Goal: Transaction & Acquisition: Purchase product/service

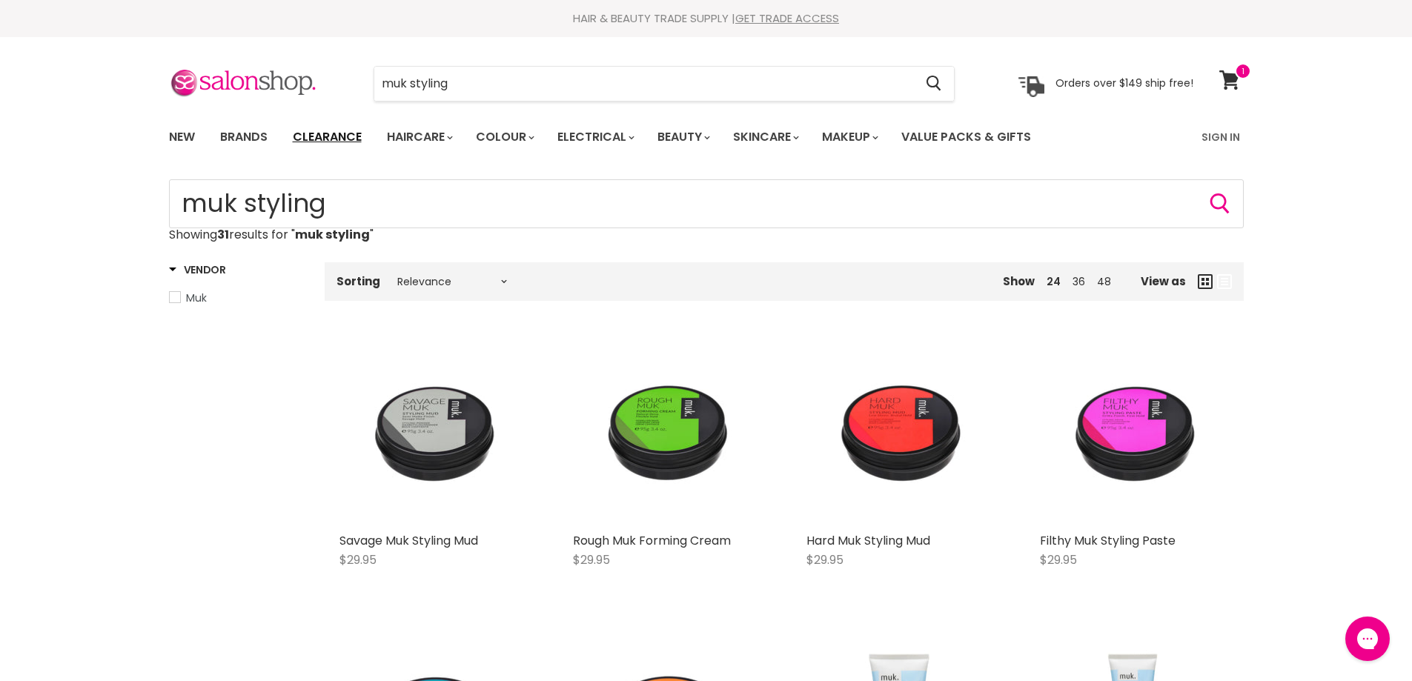
click at [330, 130] on link "Clearance" at bounding box center [327, 137] width 91 height 31
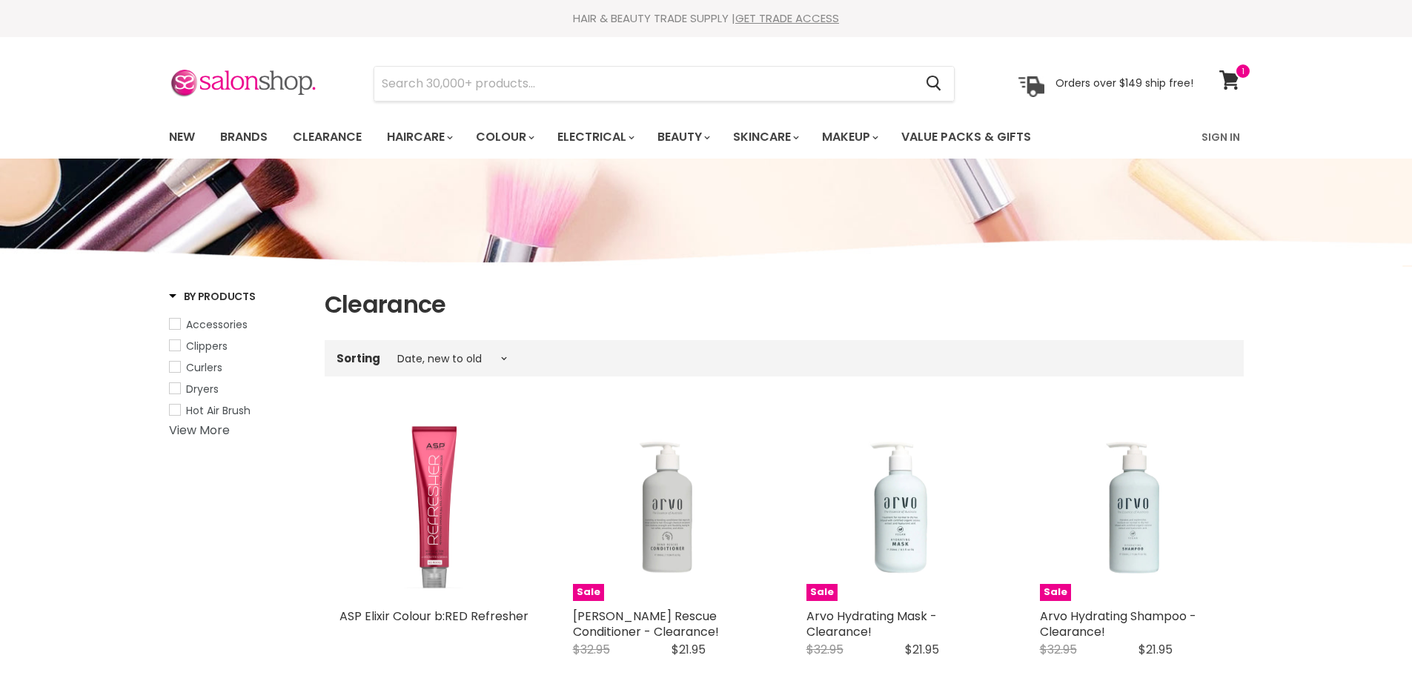
select select "created-descending"
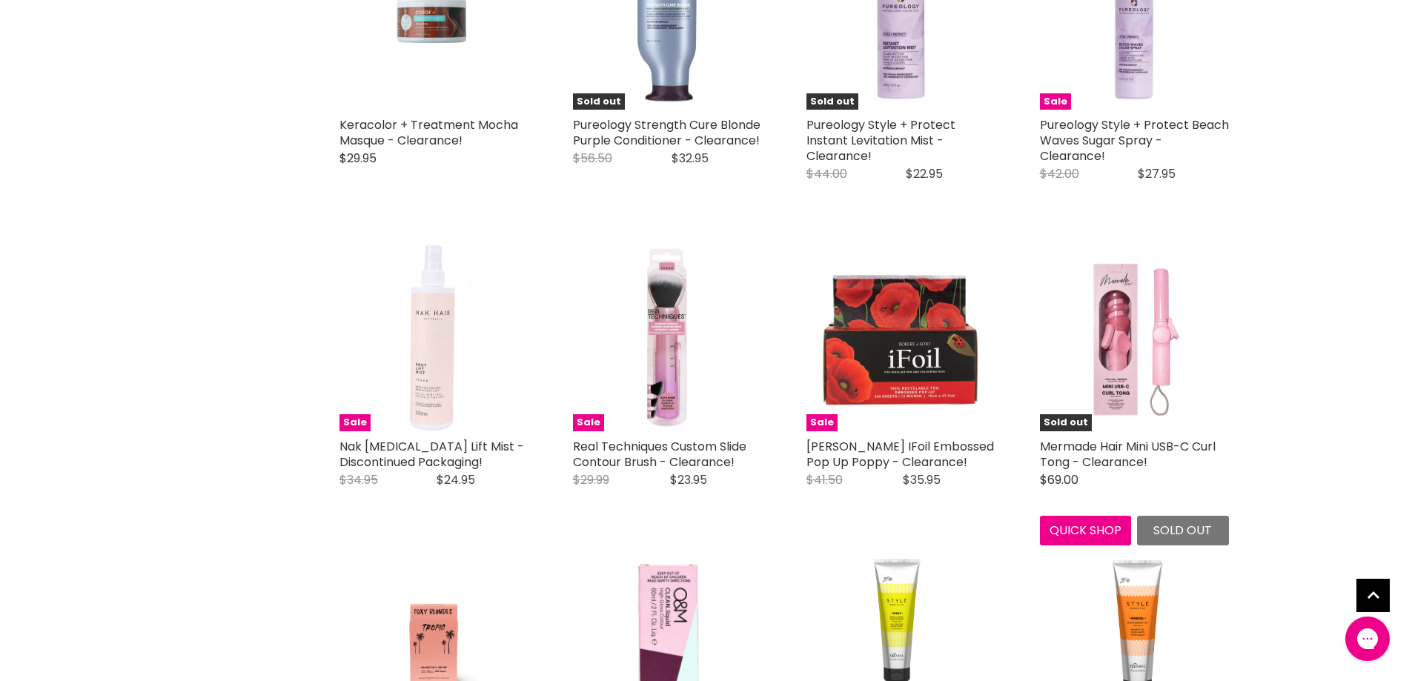
scroll to position [3261, 0]
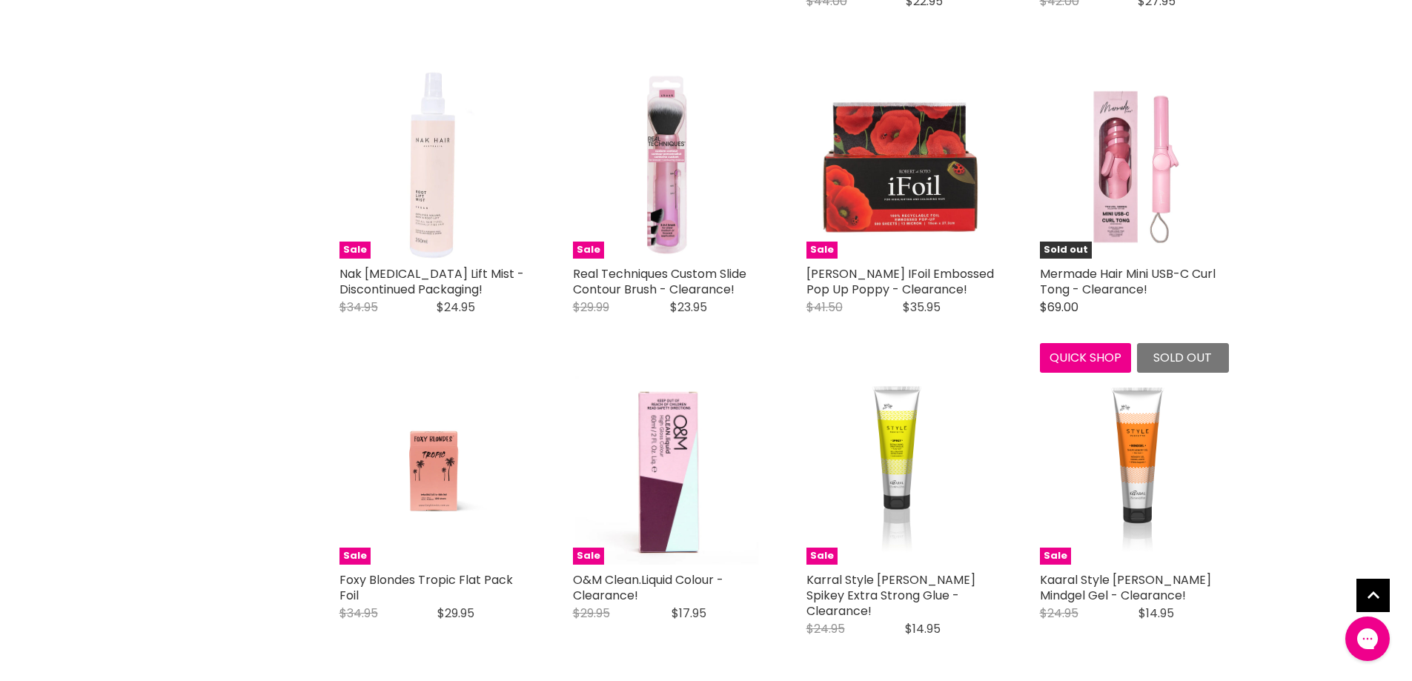
scroll to position [3483, 0]
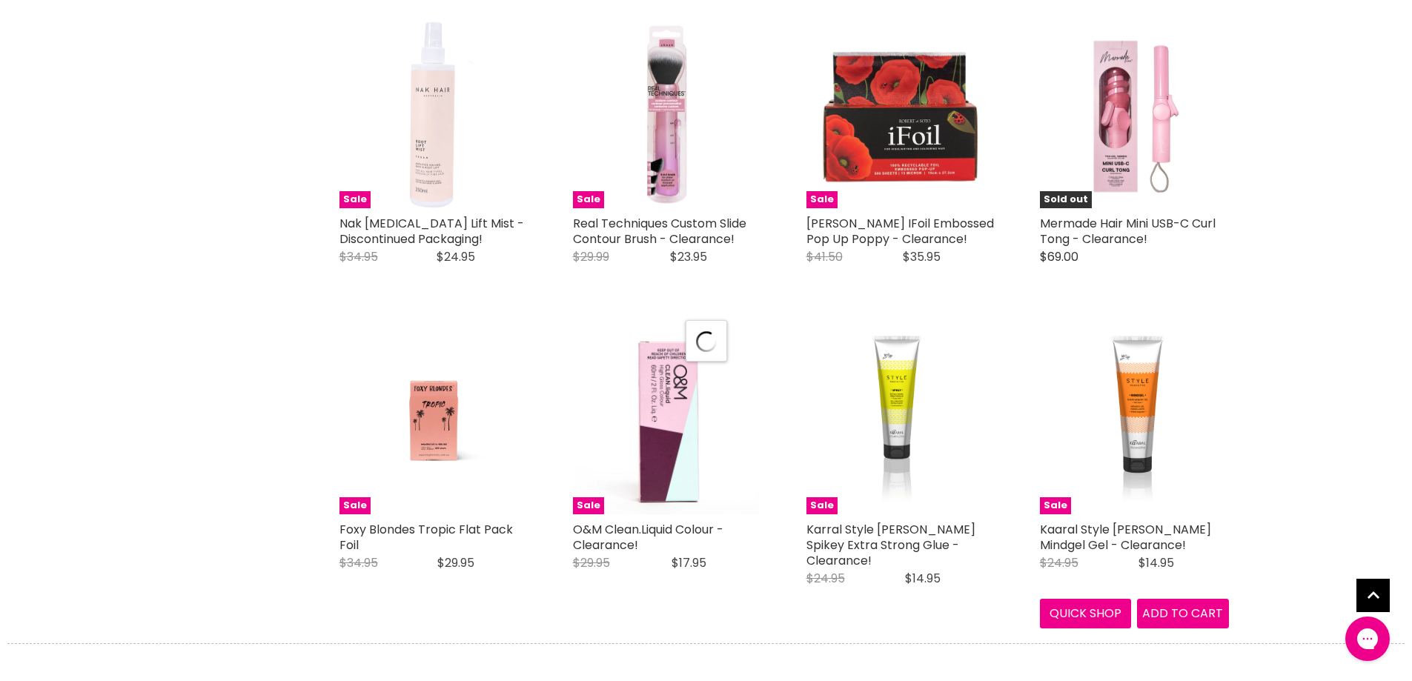
select select "created-descending"
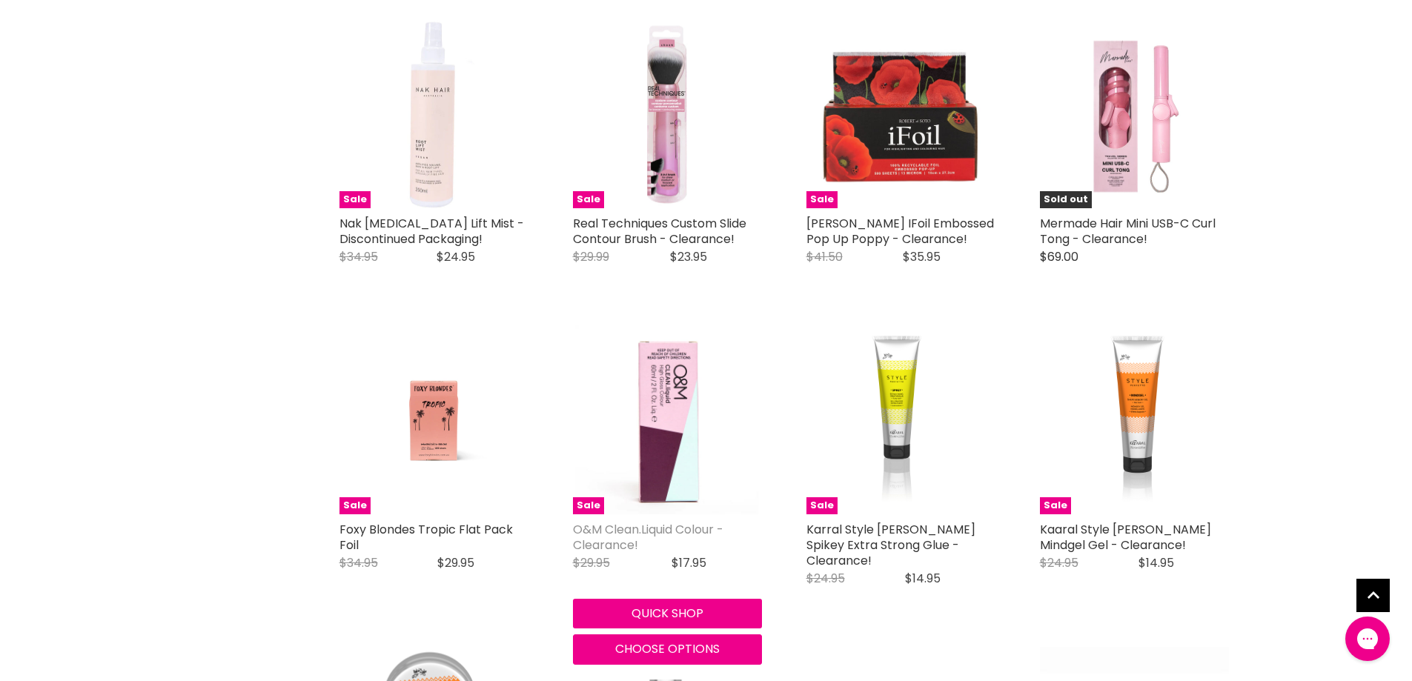
click at [627, 521] on link "O&M Clean.Liquid Colour - Clearance!" at bounding box center [648, 537] width 150 height 33
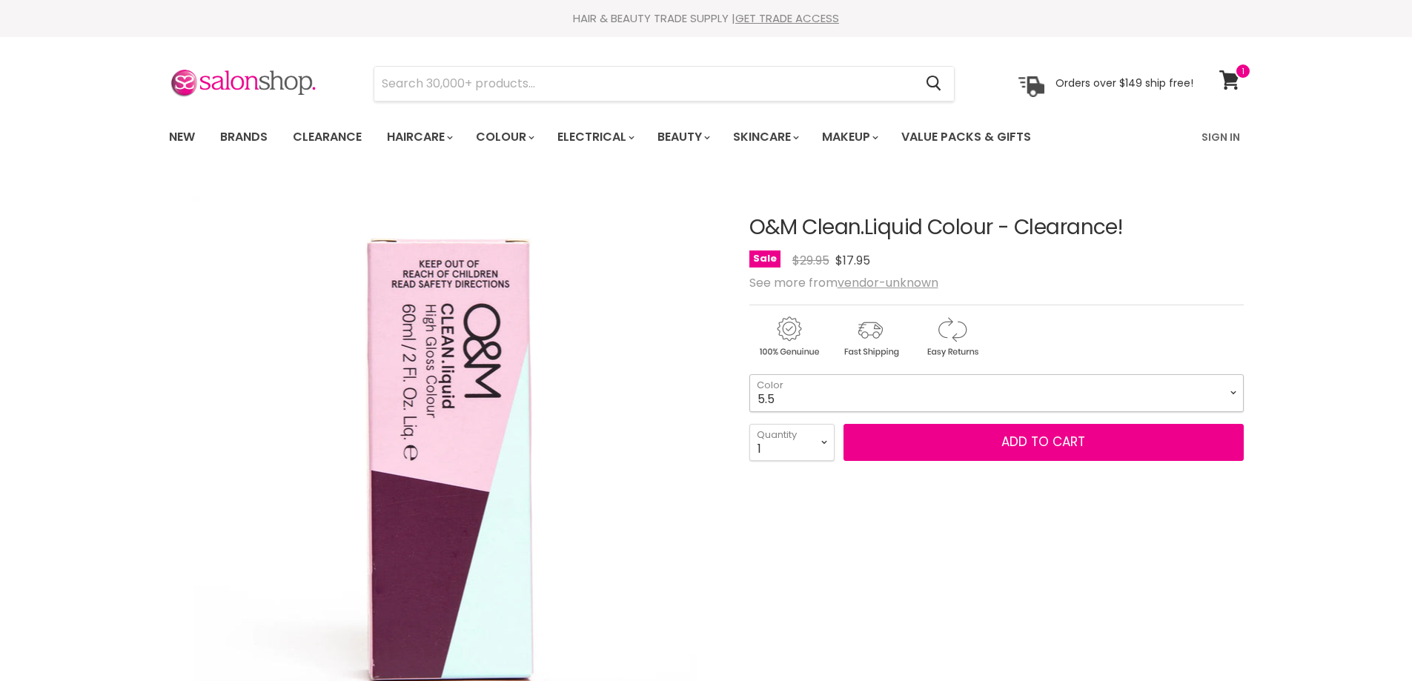
drag, startPoint x: 1229, startPoint y: 392, endPoint x: 1216, endPoint y: 399, distance: 14.9
click at [1229, 392] on select "5.5 5.65 8.11 9.71 9.6" at bounding box center [996, 392] width 494 height 37
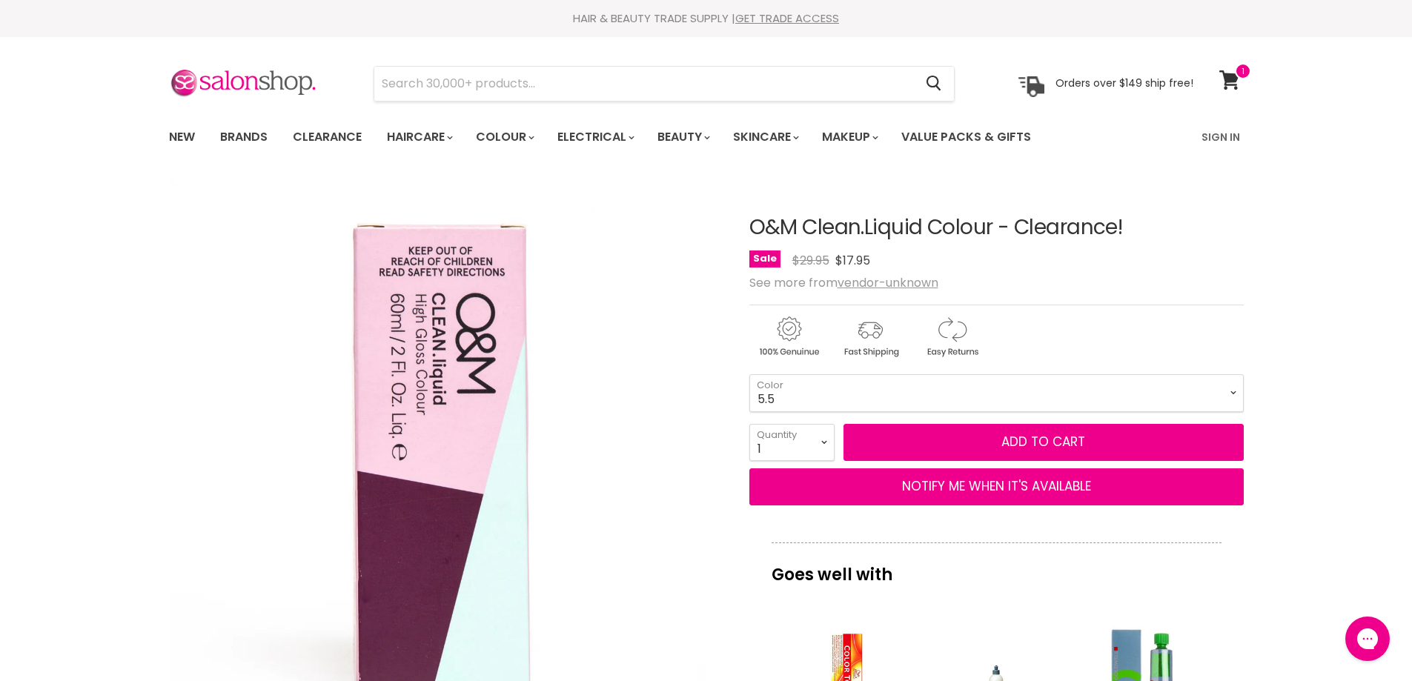
click at [684, 478] on img "O&M Clean.Liquid Colour - Clearance! image. Click or Scroll to Zoom." at bounding box center [436, 456] width 537 height 554
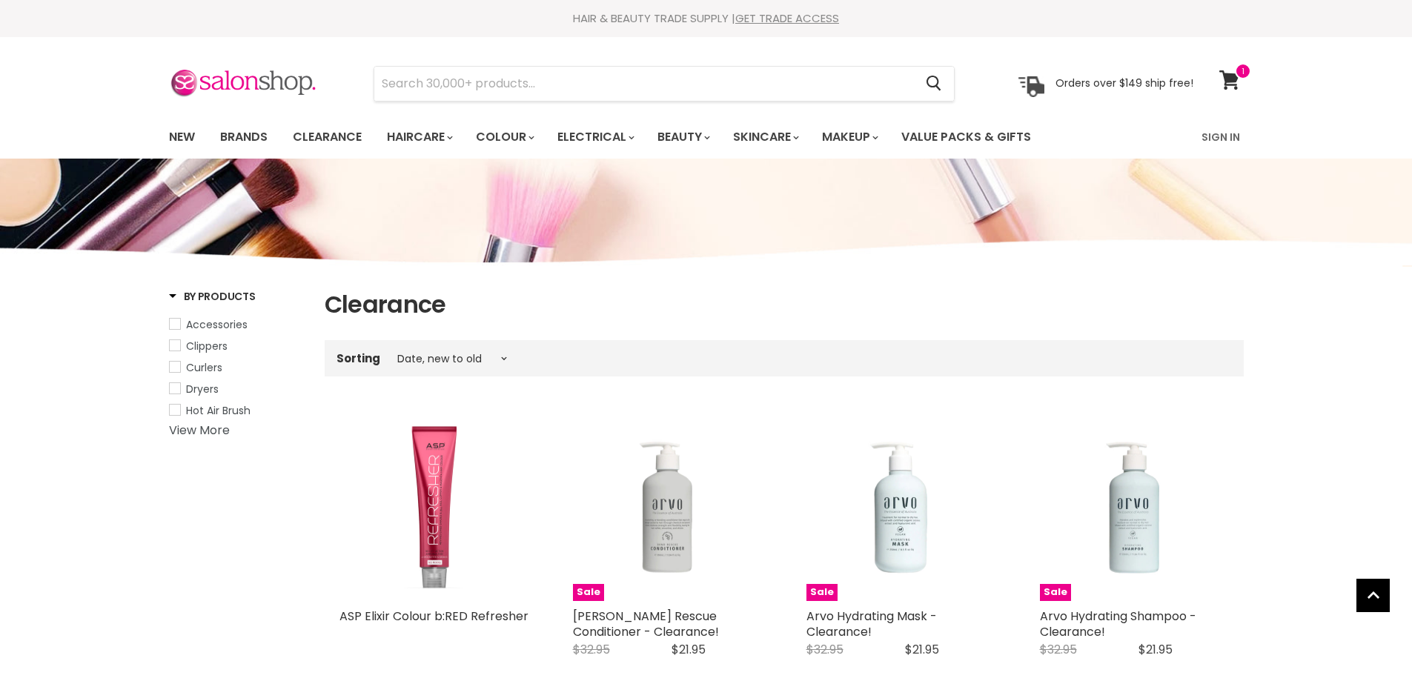
select select "created-descending"
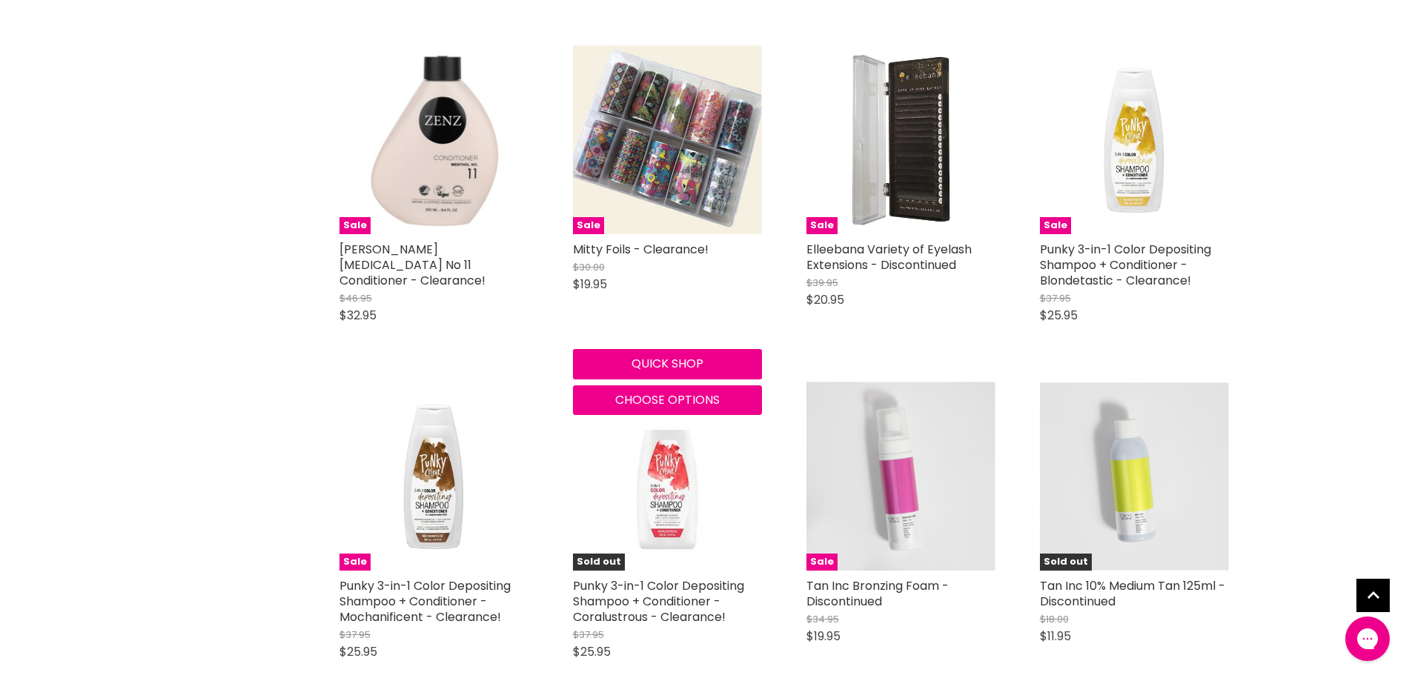
scroll to position [11431, 0]
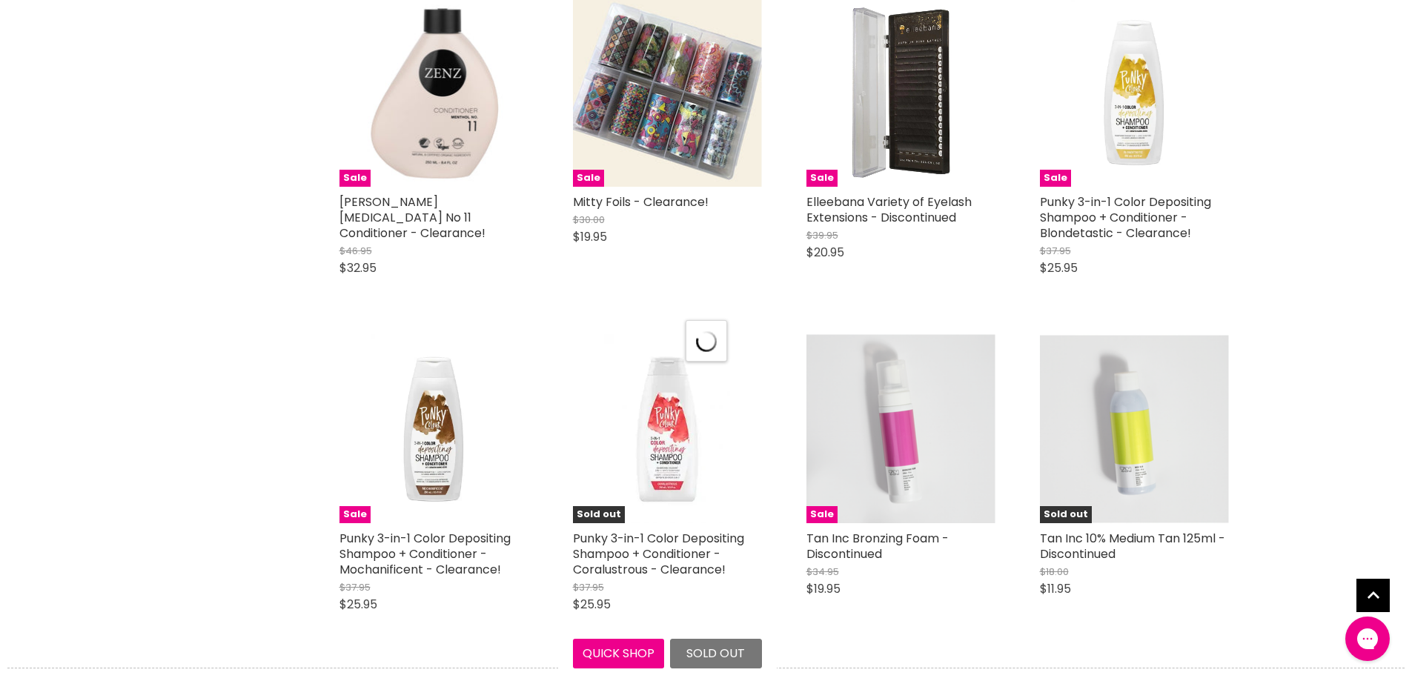
scroll to position [11600, 0]
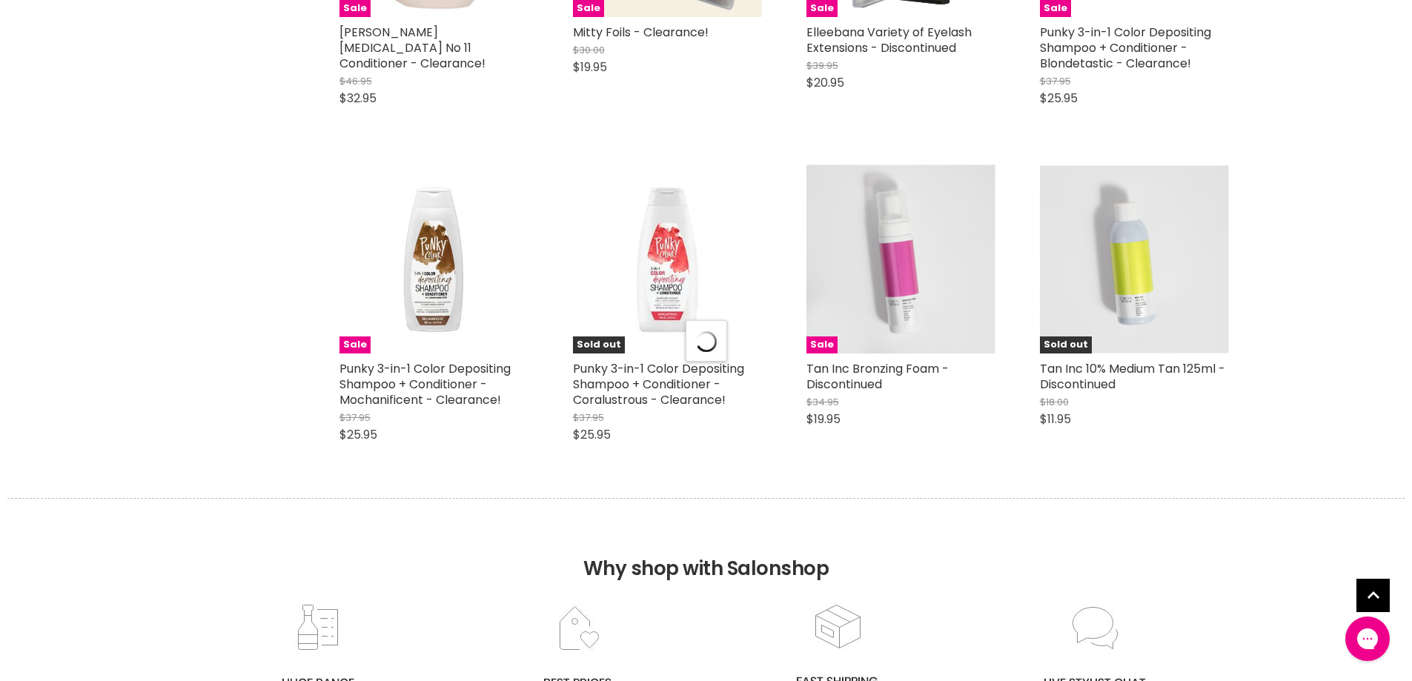
select select "created-descending"
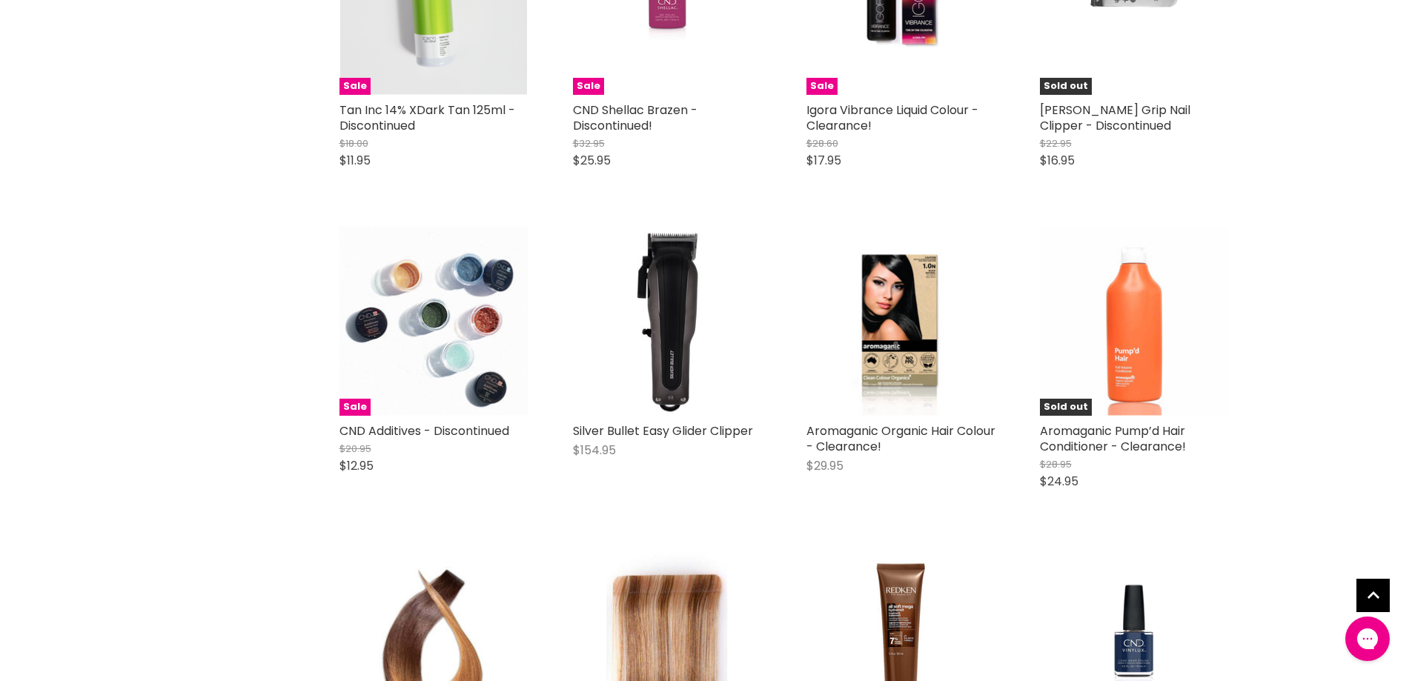
scroll to position [11875, 0]
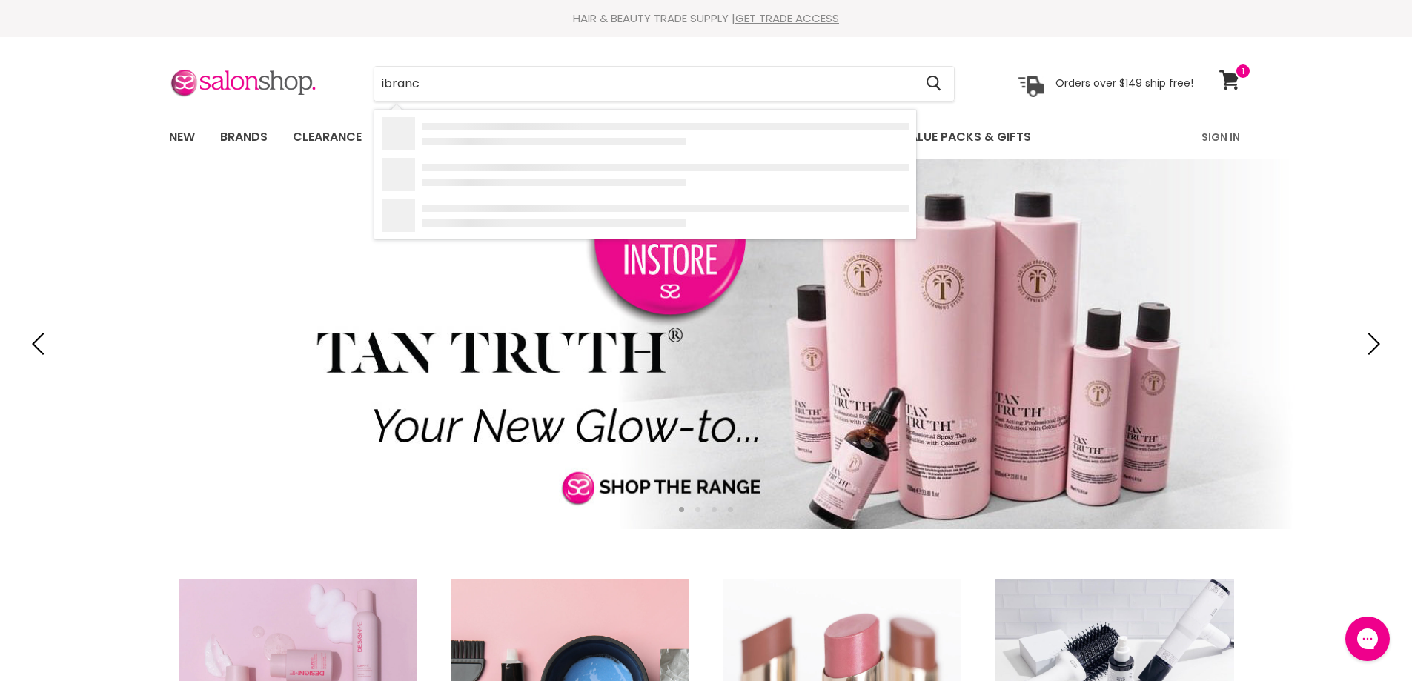
type input "[MEDICAL_DATA]"
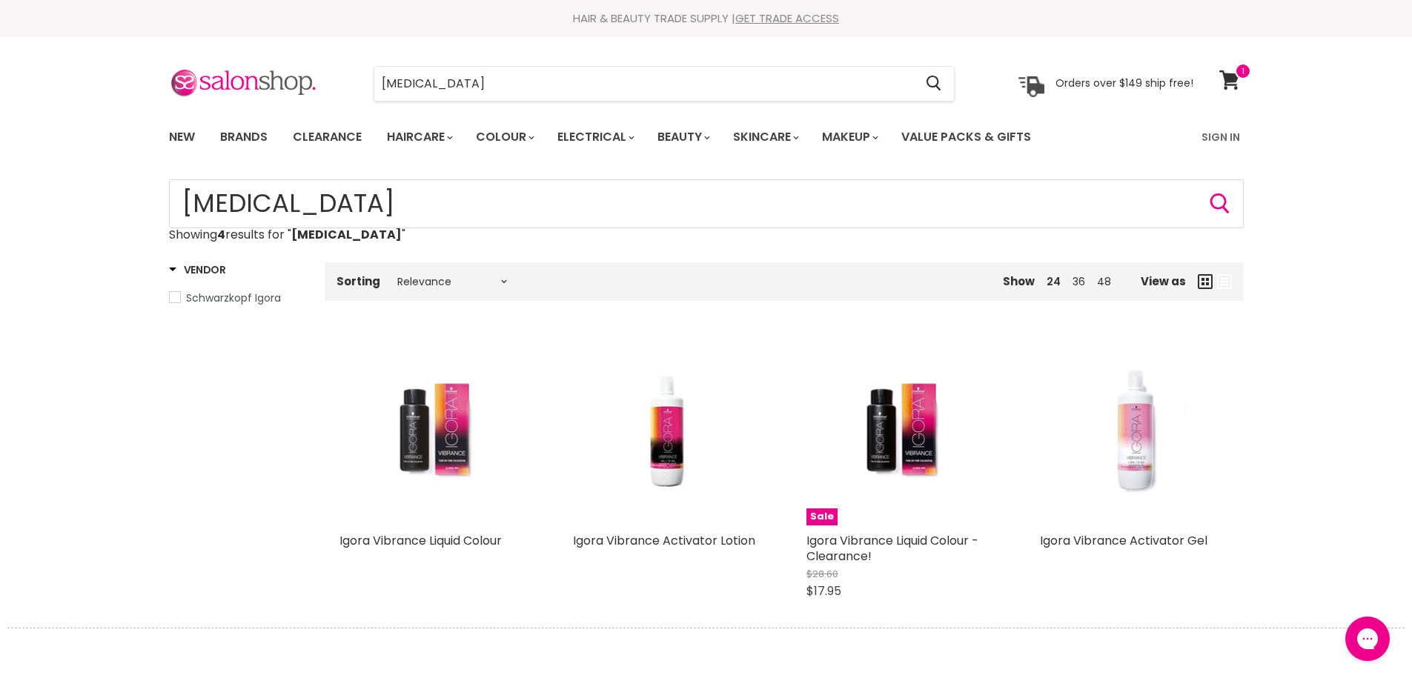
click at [440, 495] on img "Main content" at bounding box center [434, 430] width 126 height 189
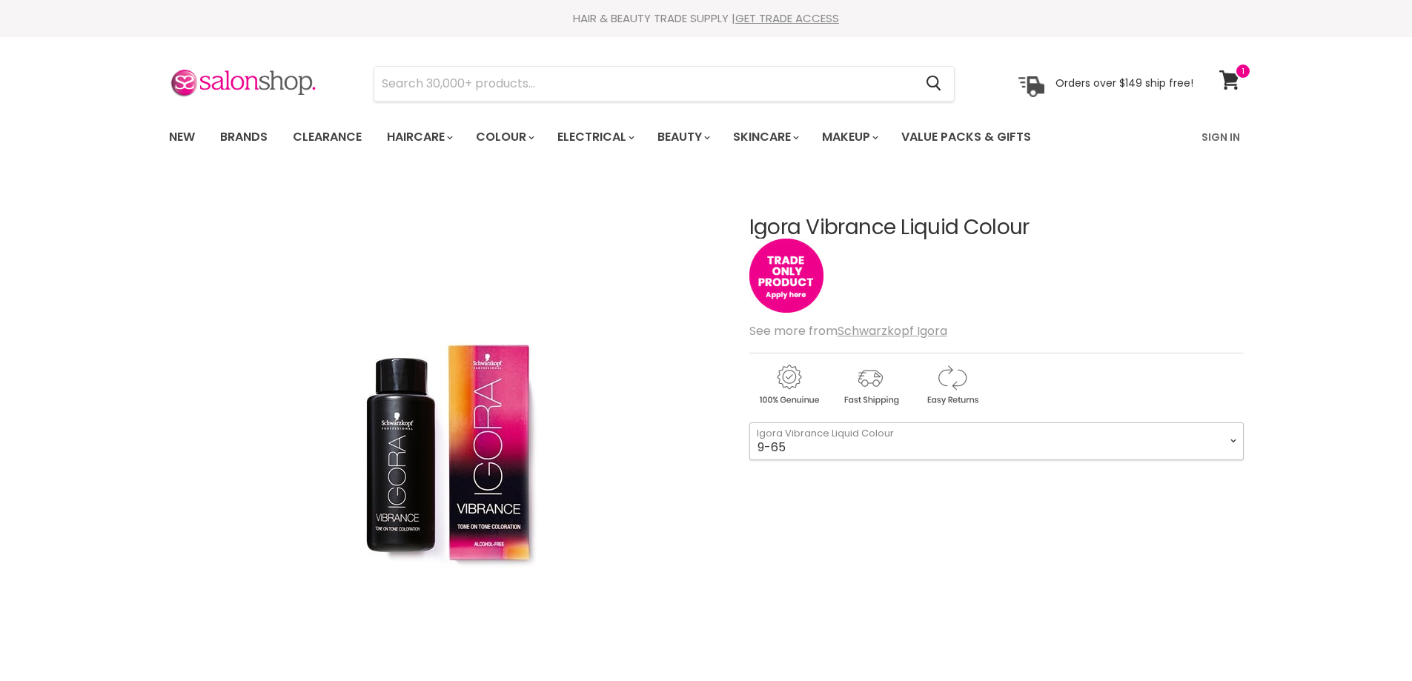
click at [1232, 435] on select "9-65 9-0 7-1 7-77 4-99 4-46 9,5-4 7-55 0-11 4-6 0-88 1-0 5-65 7-0 6-68" at bounding box center [996, 440] width 494 height 37
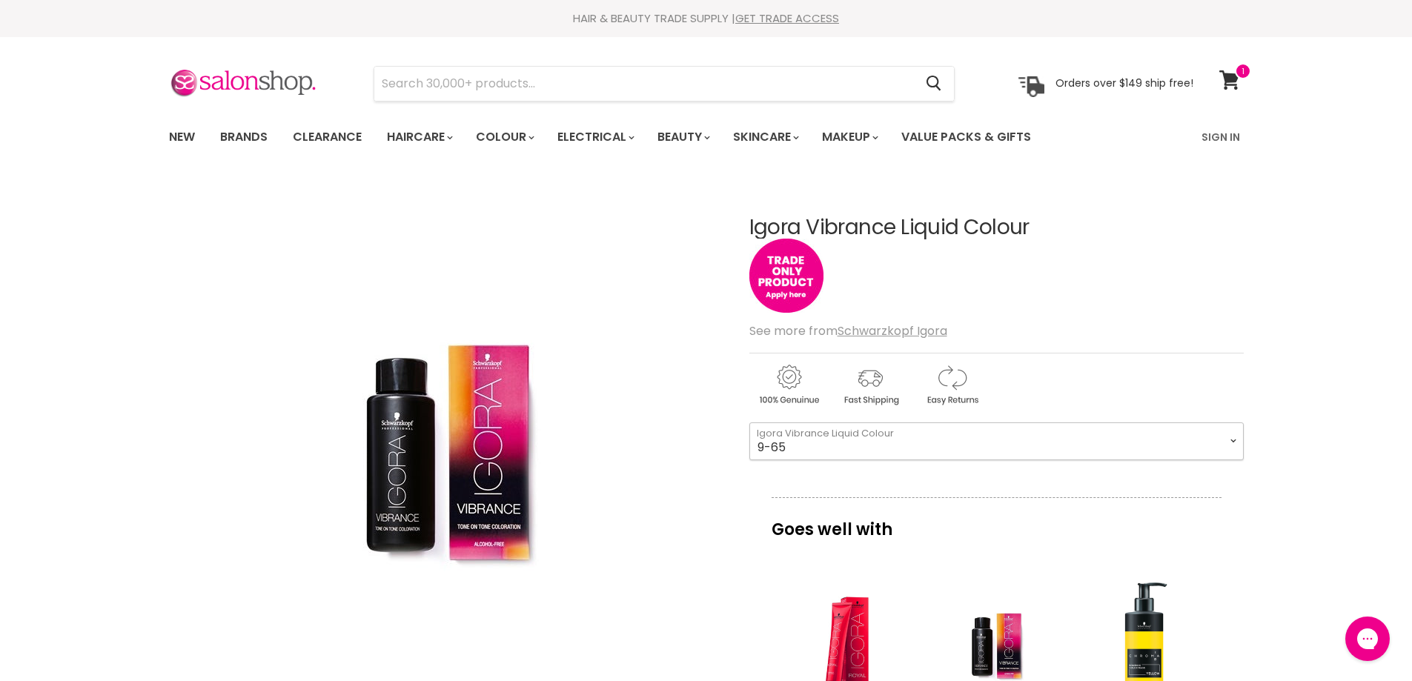
click at [825, 441] on select "9-65 9-0 7-1 7-77 4-99 4-46 9,5-4 7-55 0-11 4-6 0-88 1-0 5-65 7-0 6-68" at bounding box center [996, 440] width 494 height 37
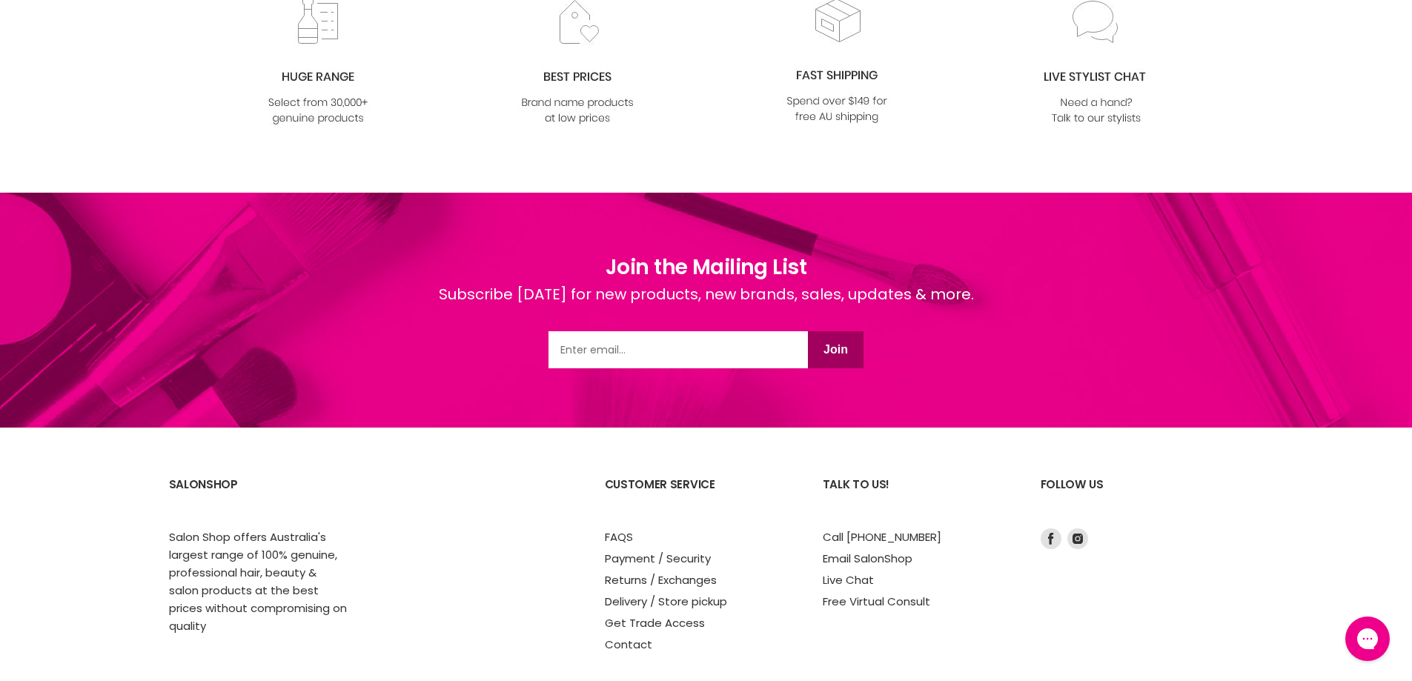
scroll to position [1853, 0]
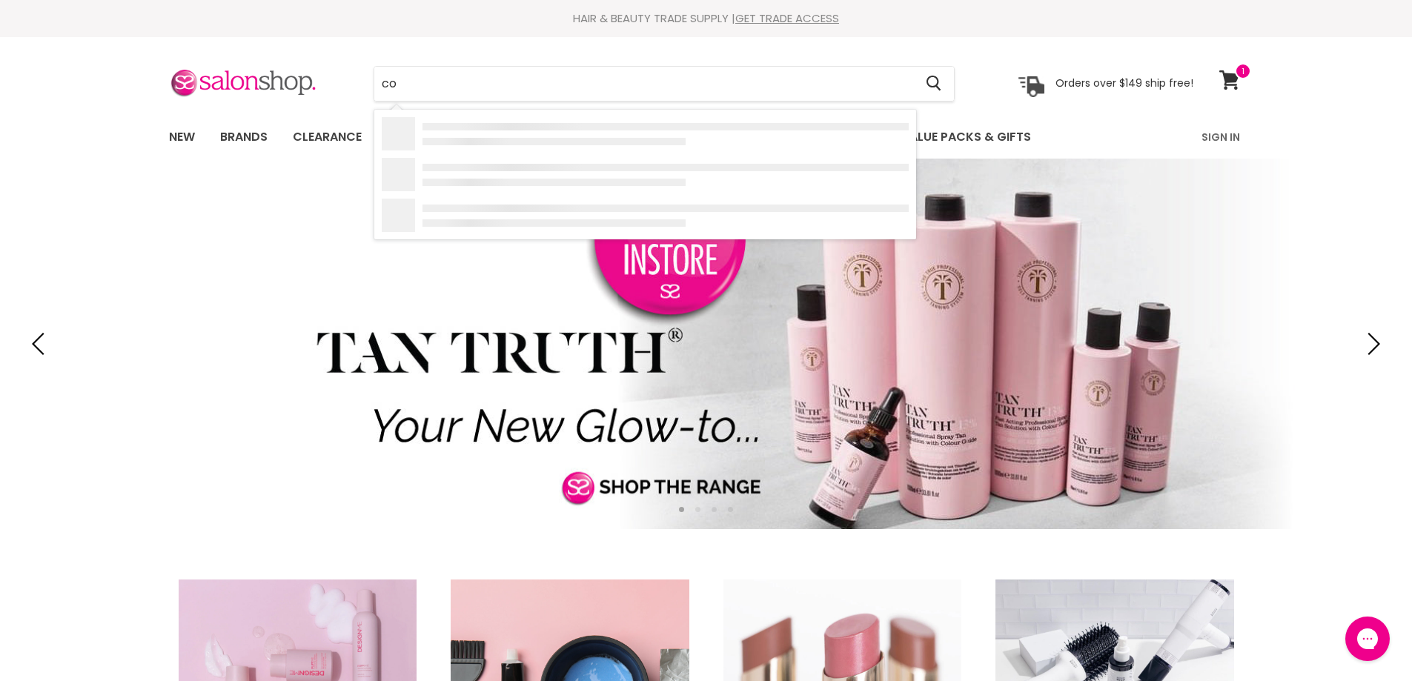
type input "c"
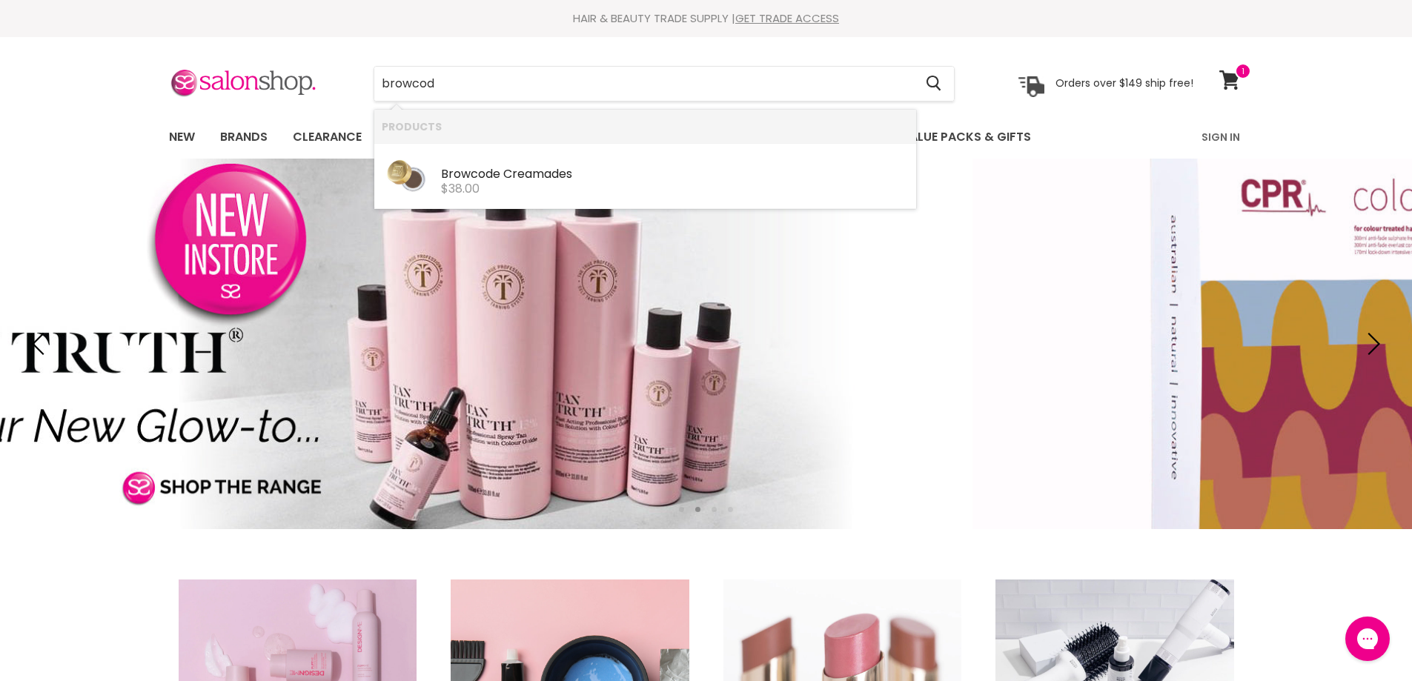
type input "browcode"
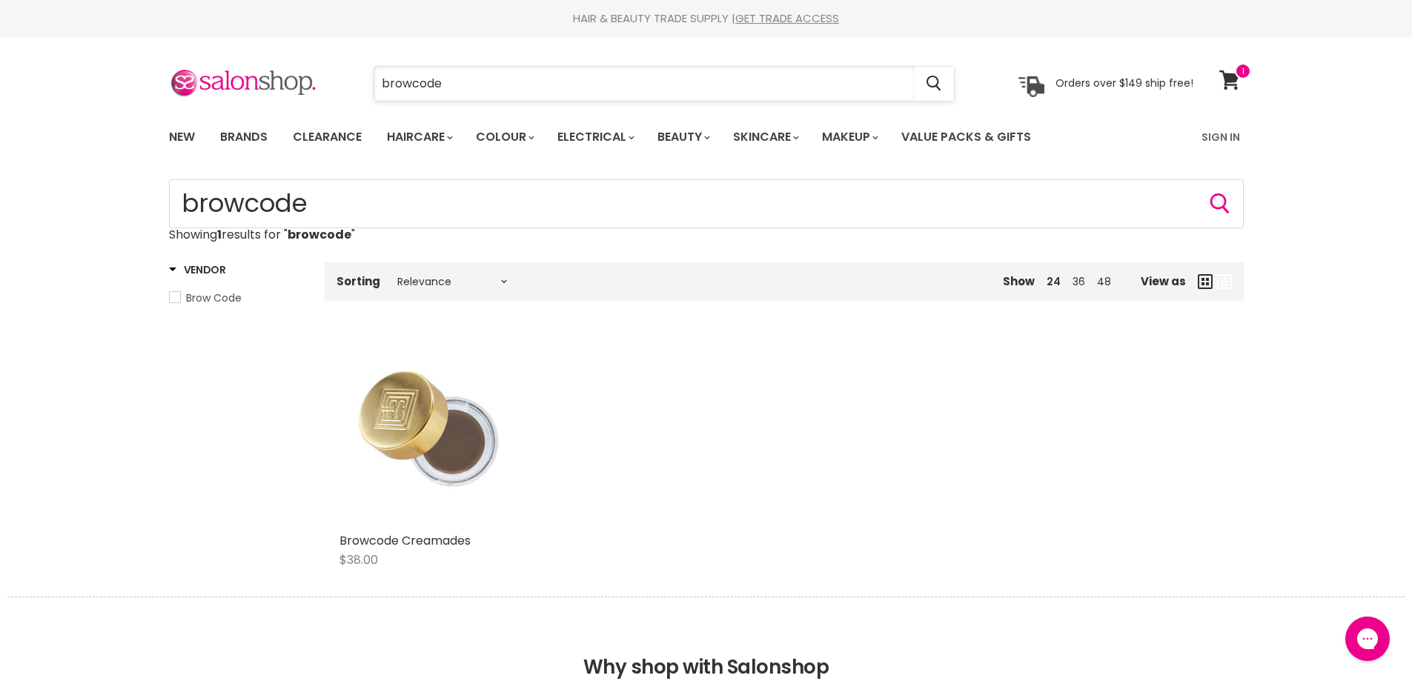
click at [411, 80] on input "browcode" at bounding box center [644, 84] width 540 height 34
type input "brow code"
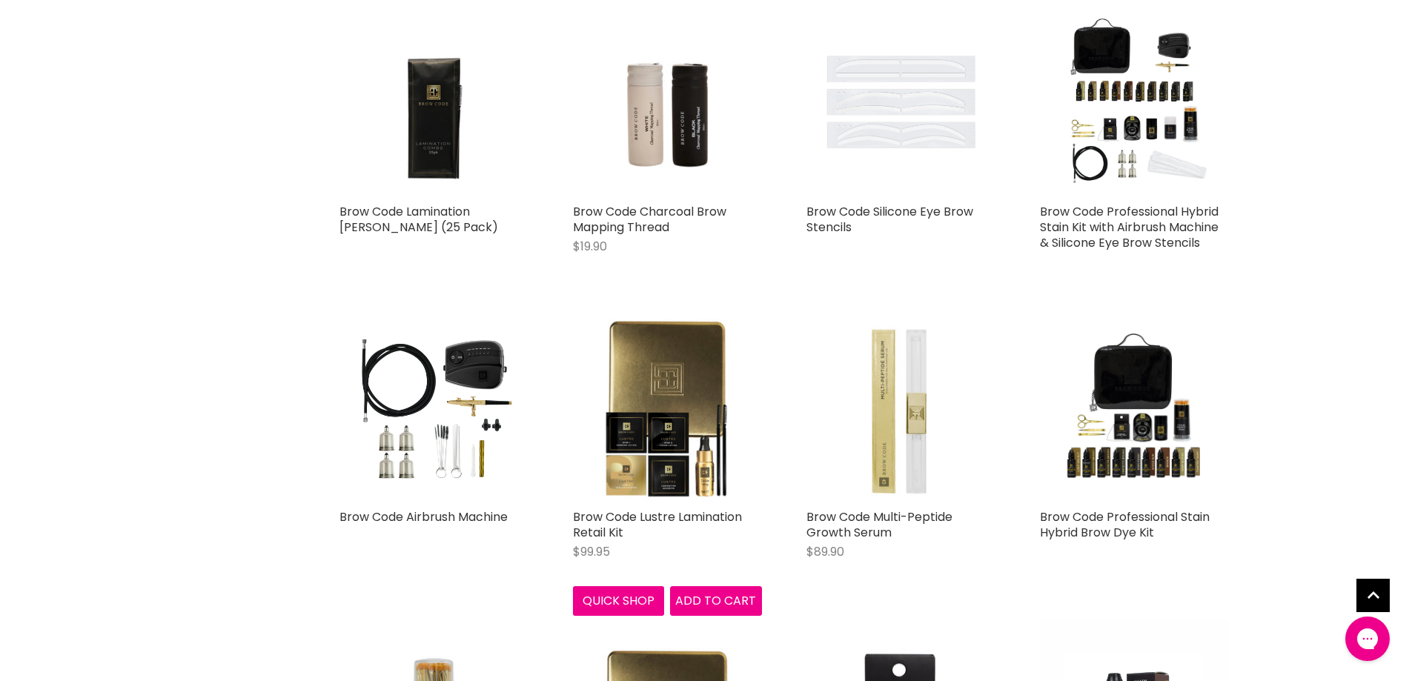
scroll to position [1260, 0]
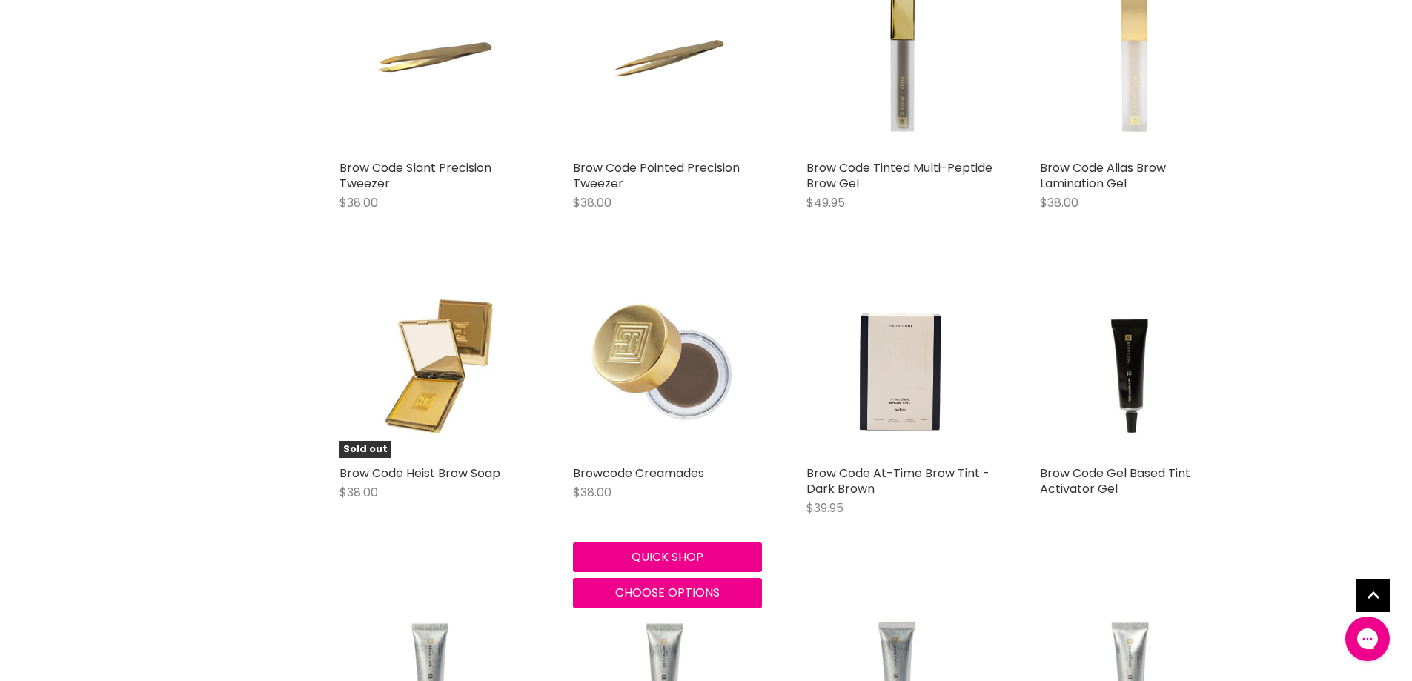
scroll to position [2816, 0]
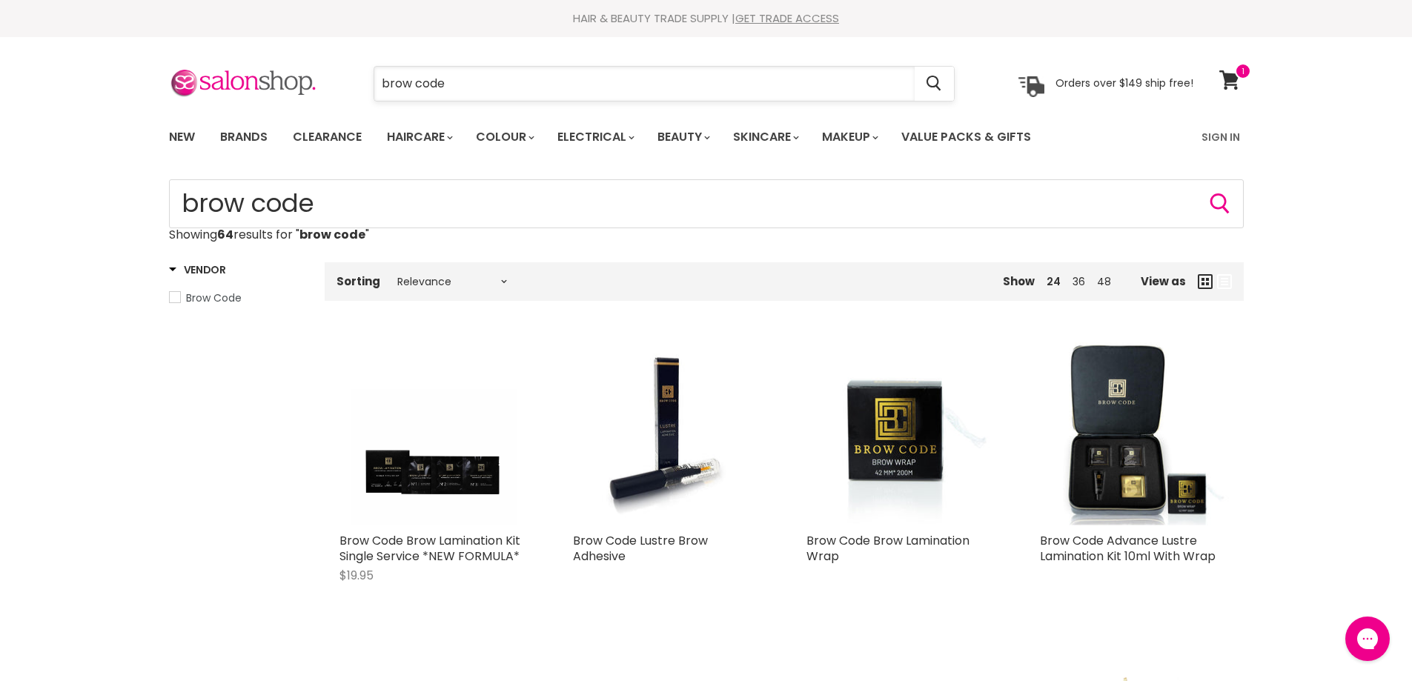
click at [450, 83] on input "brow code" at bounding box center [644, 84] width 540 height 34
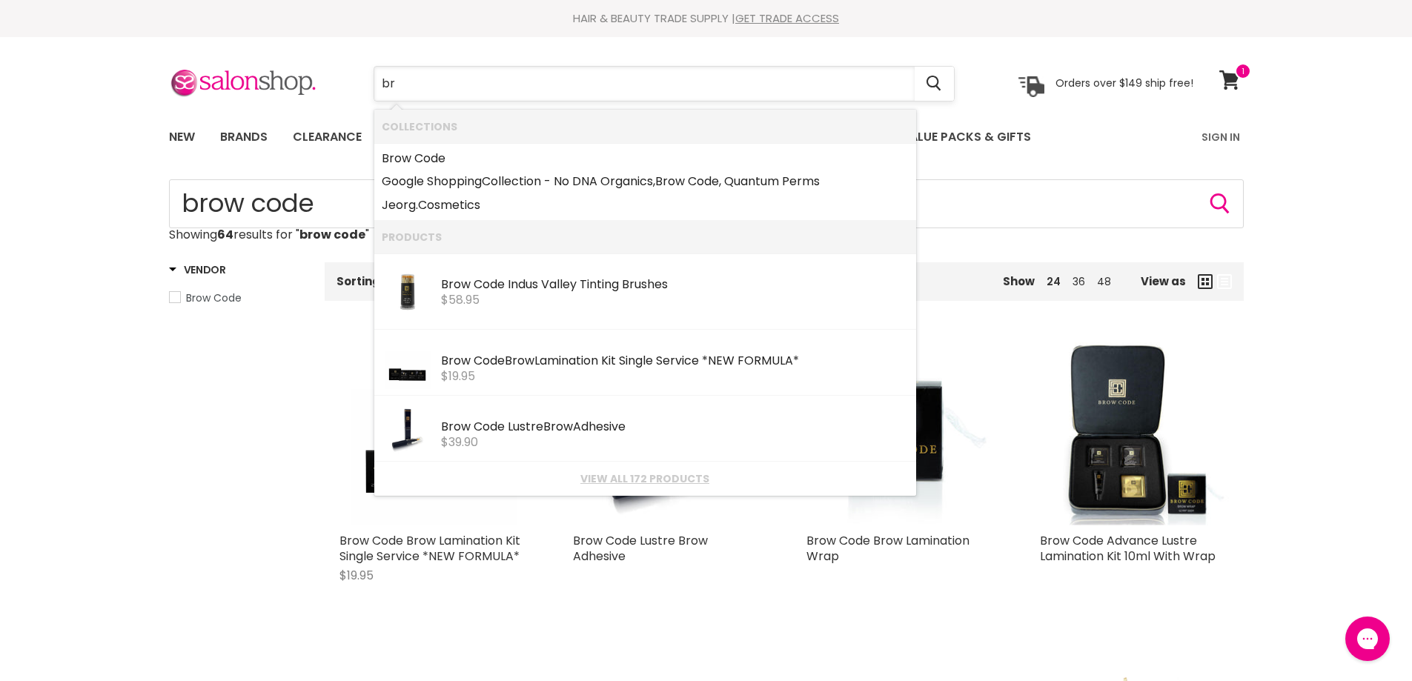
type input "b"
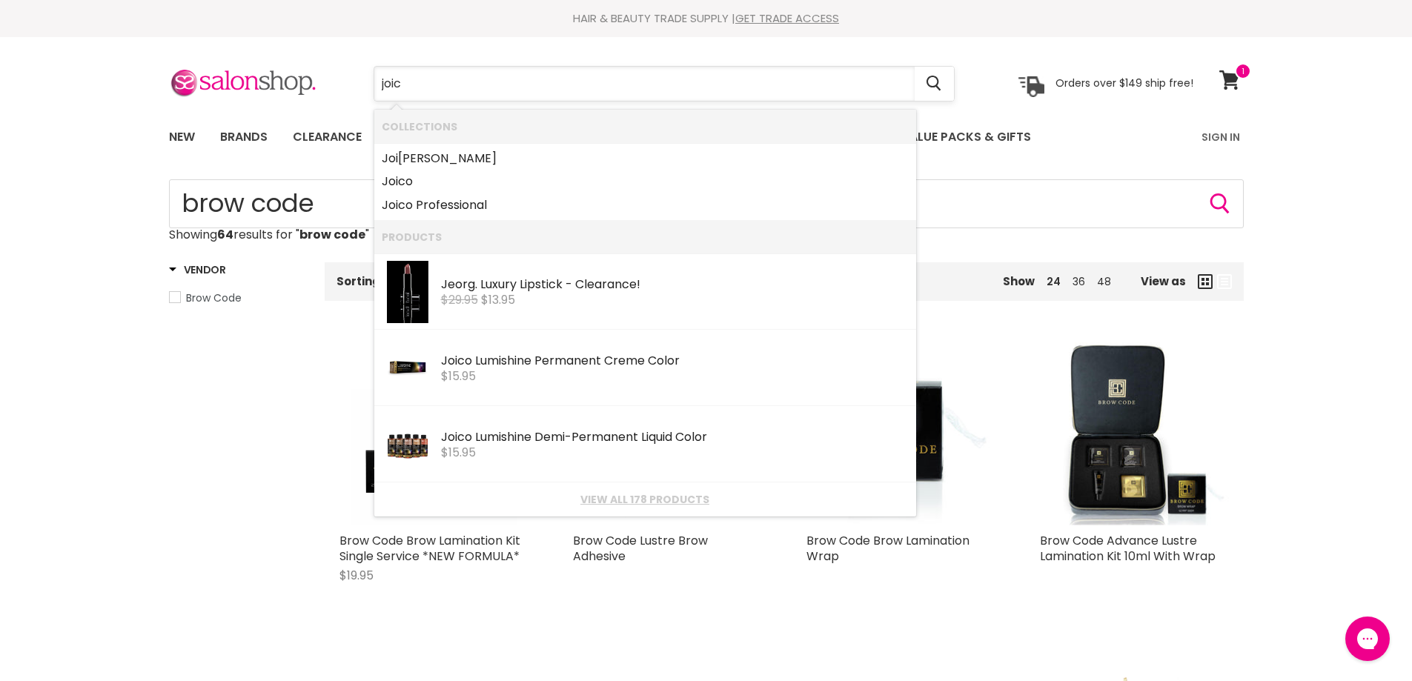
type input "joico"
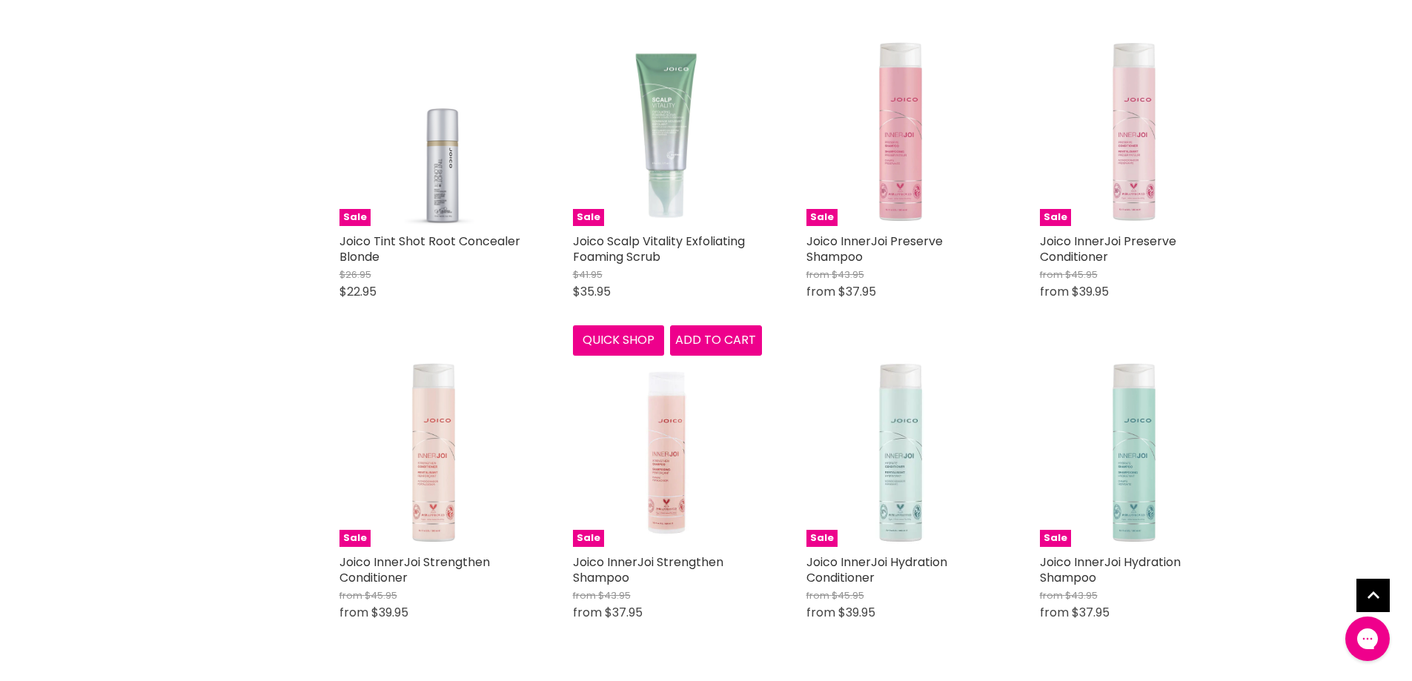
scroll to position [1260, 0]
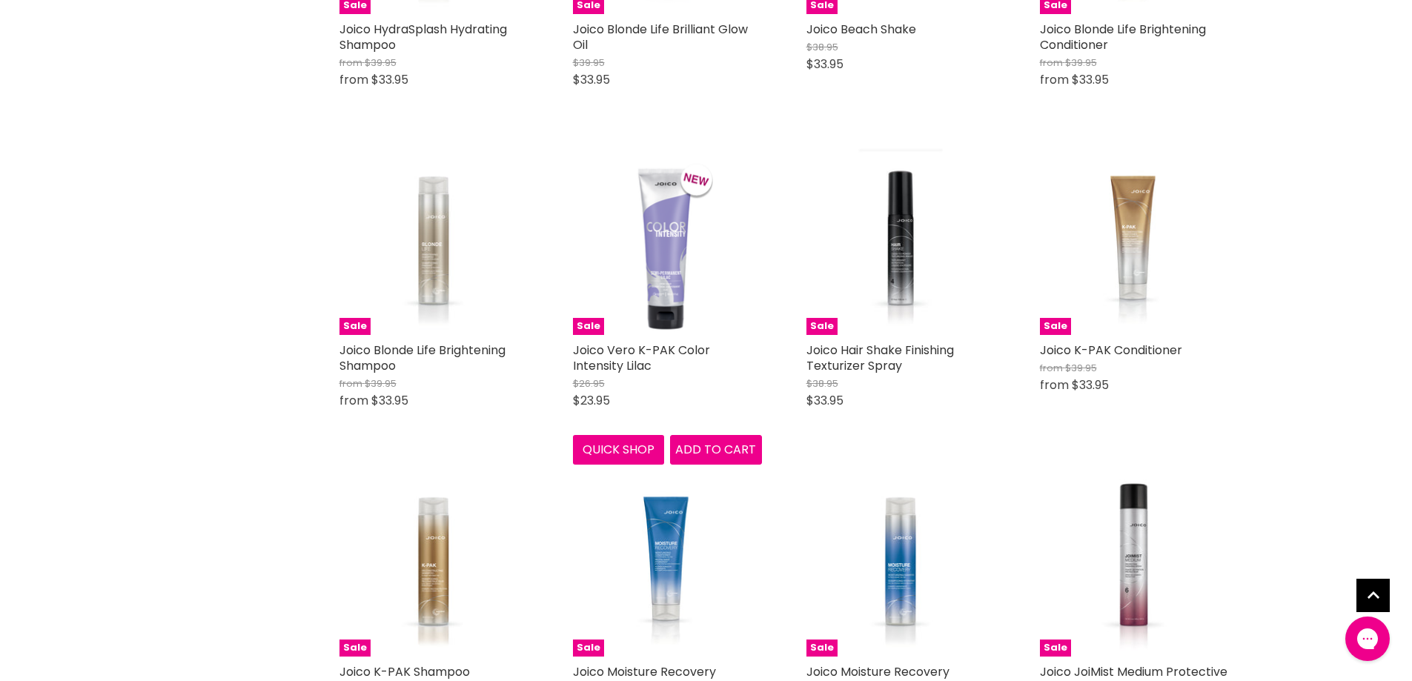
scroll to position [2446, 0]
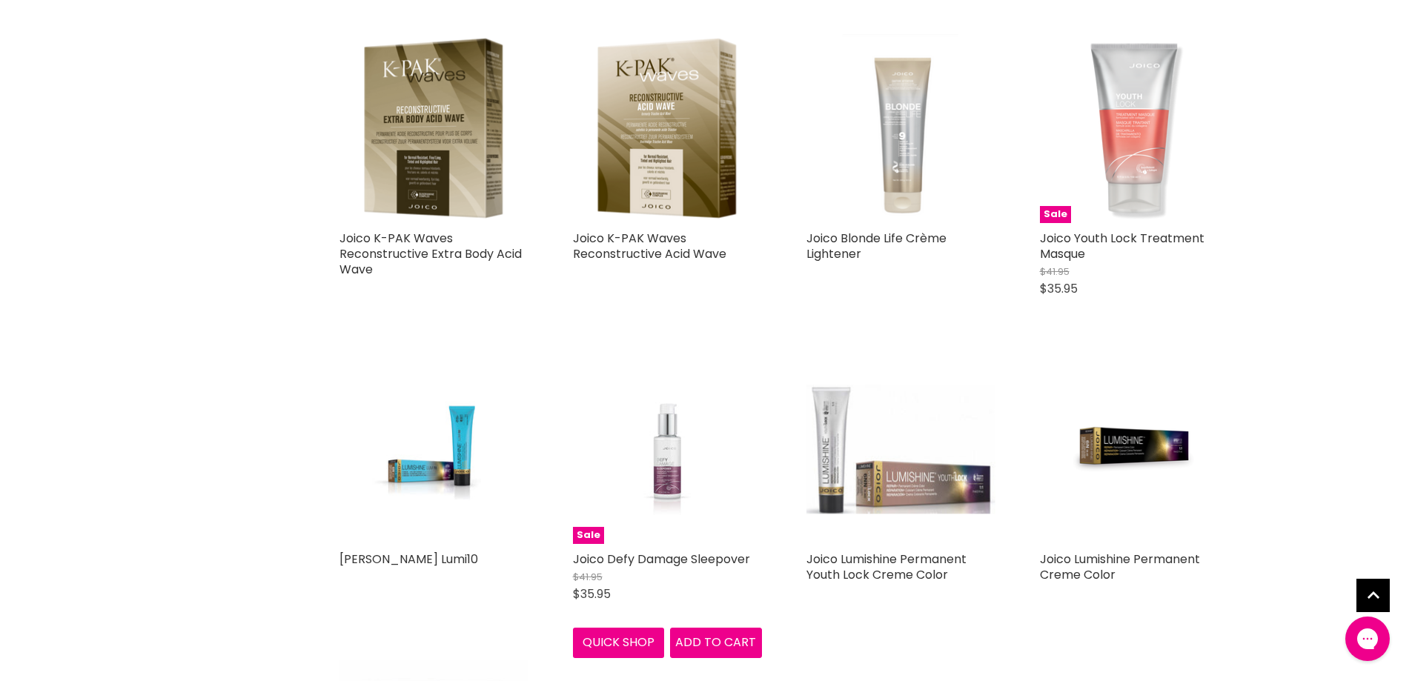
scroll to position [4817, 0]
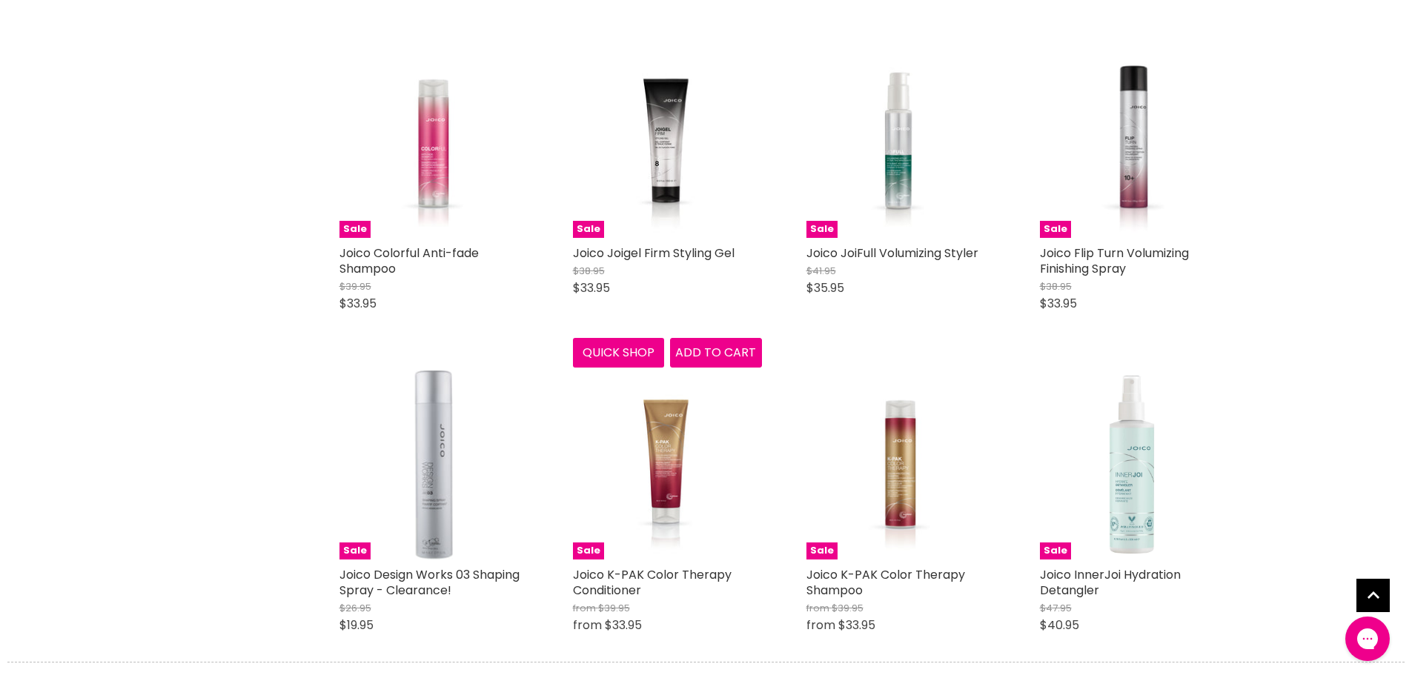
scroll to position [7337, 0]
